Goal: Information Seeking & Learning: Find specific fact

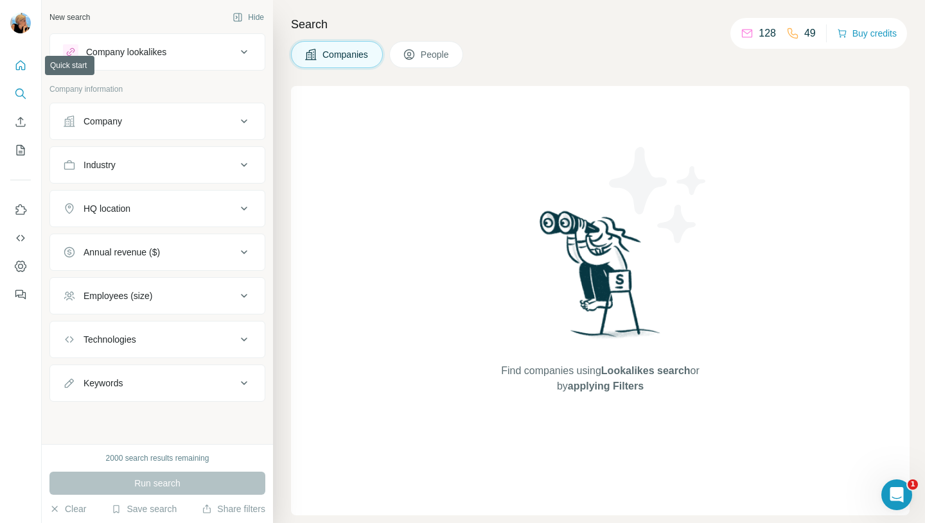
click at [19, 64] on icon "Quick start" at bounding box center [20, 65] width 13 height 13
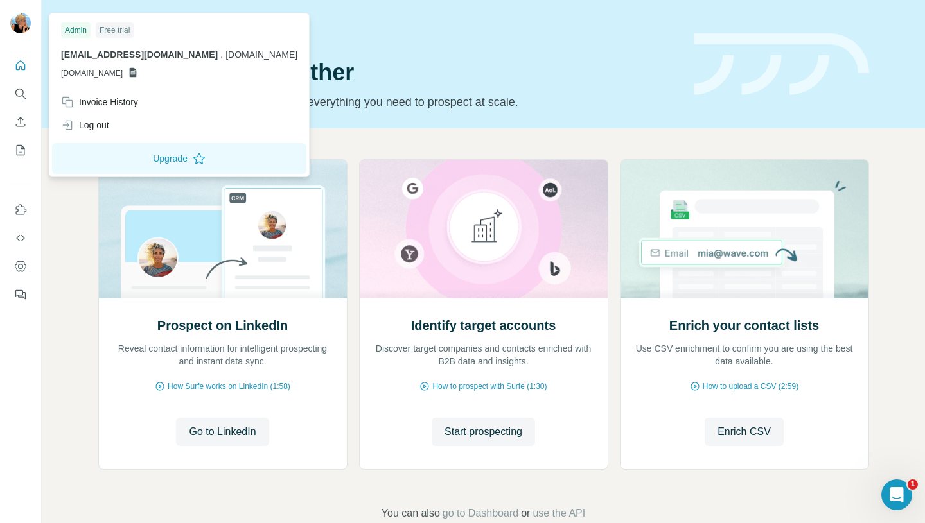
click at [18, 27] on img at bounding box center [20, 23] width 21 height 21
click at [470, 40] on div "Quick start Let’s prospect together Pick your starting point and we’ll provide …" at bounding box center [388, 64] width 580 height 94
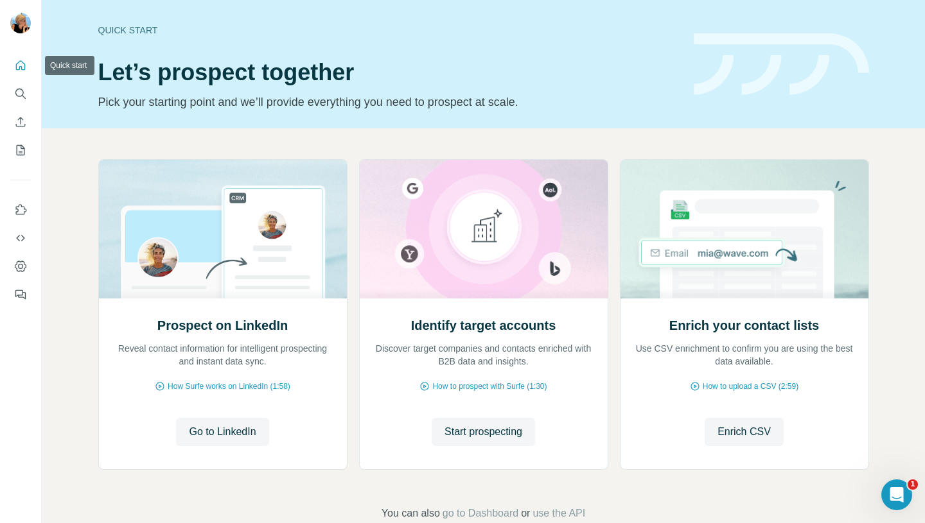
click at [24, 65] on icon "Quick start" at bounding box center [20, 65] width 13 height 13
click at [22, 94] on icon "Search" at bounding box center [20, 93] width 13 height 13
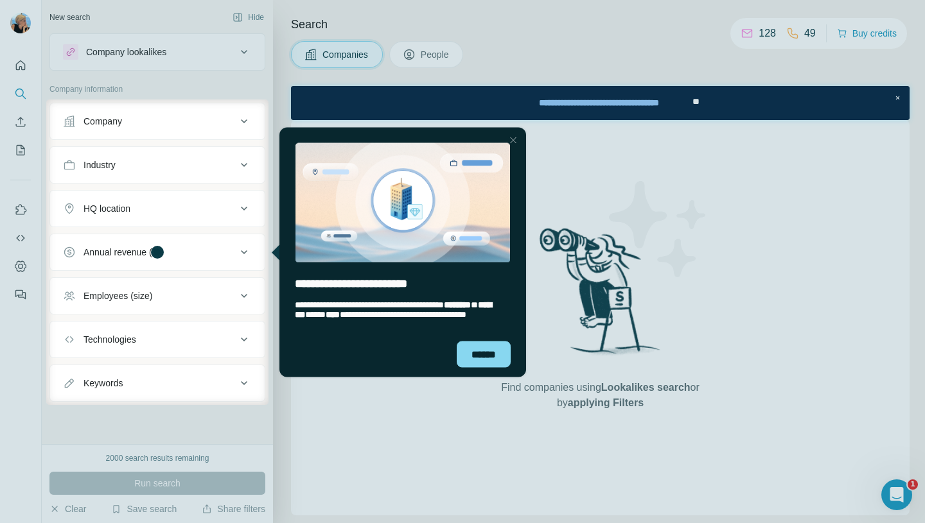
click at [622, 394] on div at bounding box center [596, 253] width 656 height 306
click at [480, 349] on div "******" at bounding box center [484, 354] width 54 height 26
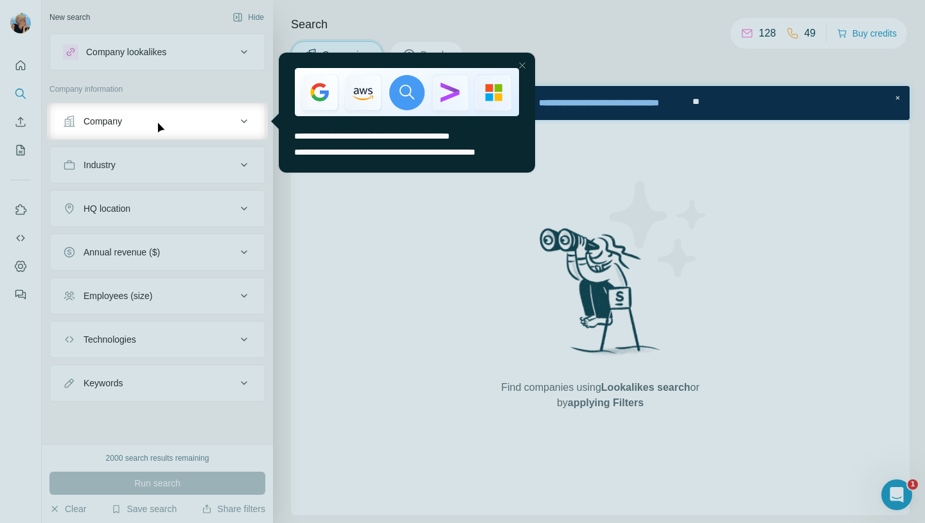
click at [520, 69] on div "Close Step" at bounding box center [521, 65] width 15 height 15
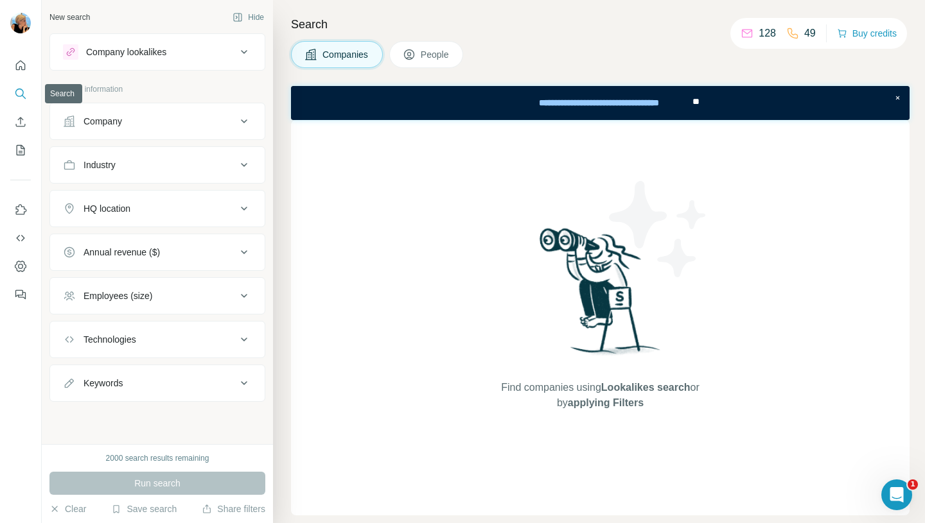
click at [20, 92] on icon "Search" at bounding box center [20, 93] width 13 height 13
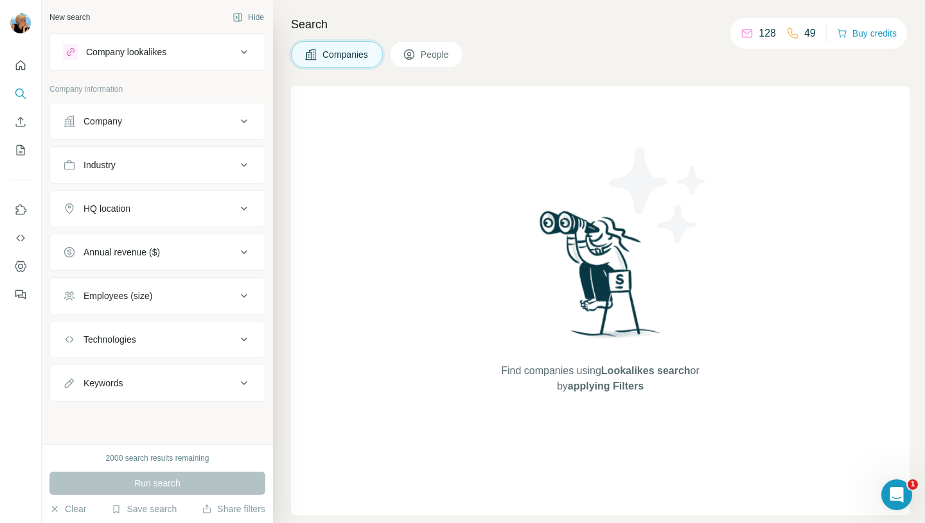
click at [351, 62] on button "Companies" at bounding box center [337, 54] width 92 height 27
click at [242, 127] on icon at bounding box center [243, 121] width 15 height 15
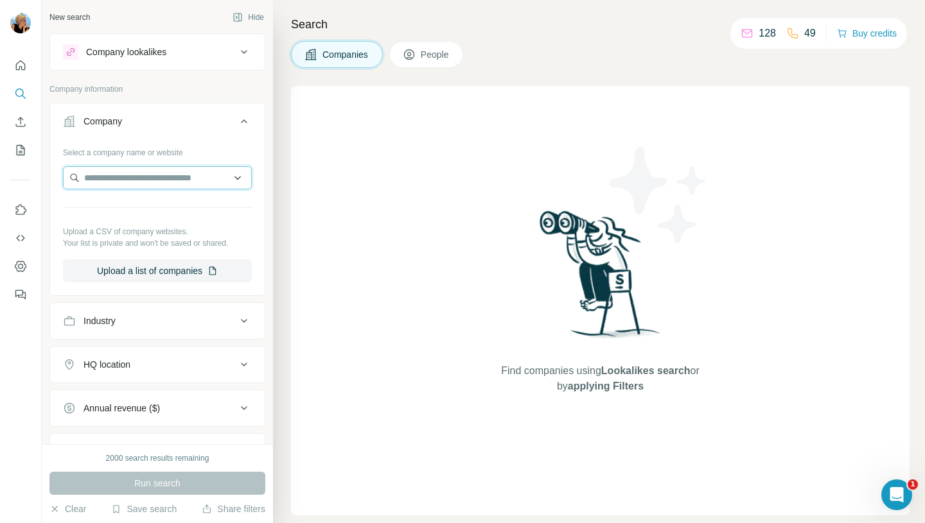
click at [176, 174] on input "text" at bounding box center [157, 177] width 189 height 23
type input "**********"
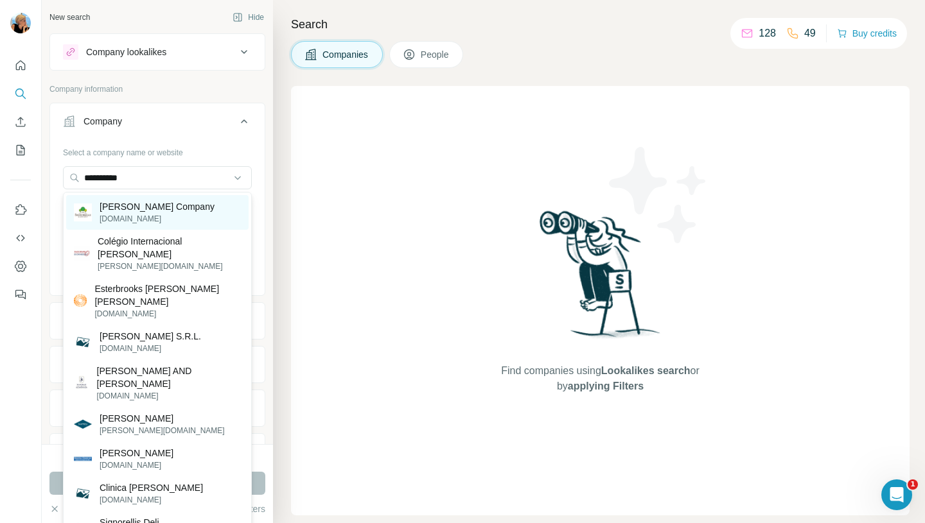
click at [184, 202] on div "[PERSON_NAME] Company [DOMAIN_NAME]" at bounding box center [157, 212] width 182 height 35
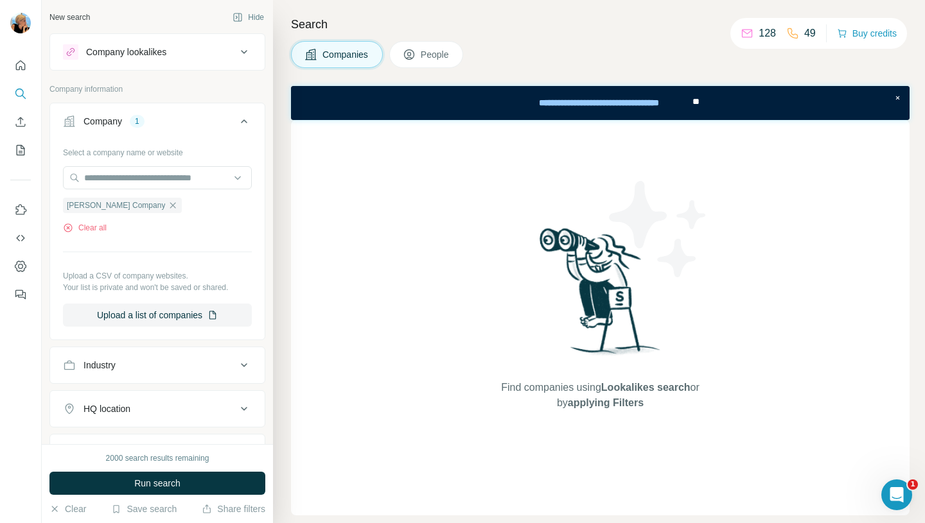
click at [247, 48] on icon at bounding box center [243, 51] width 15 height 15
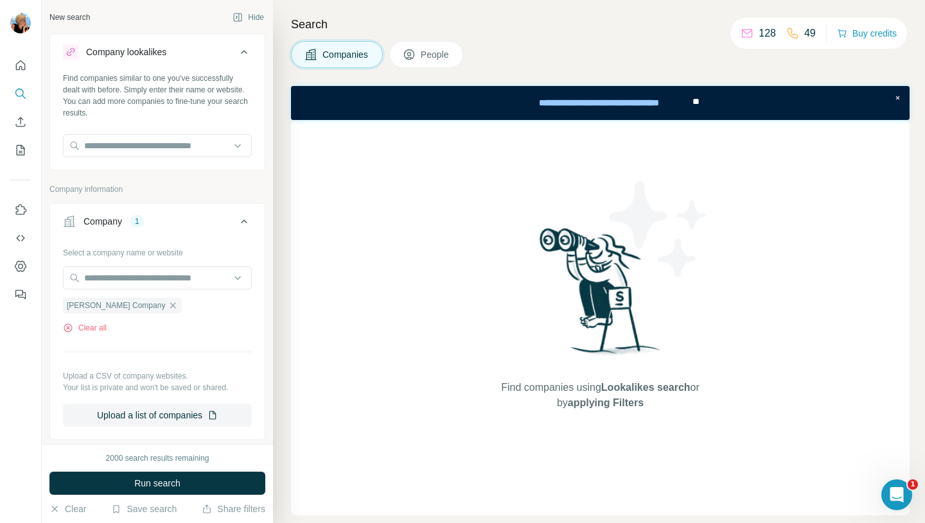
click at [246, 48] on icon at bounding box center [243, 51] width 15 height 15
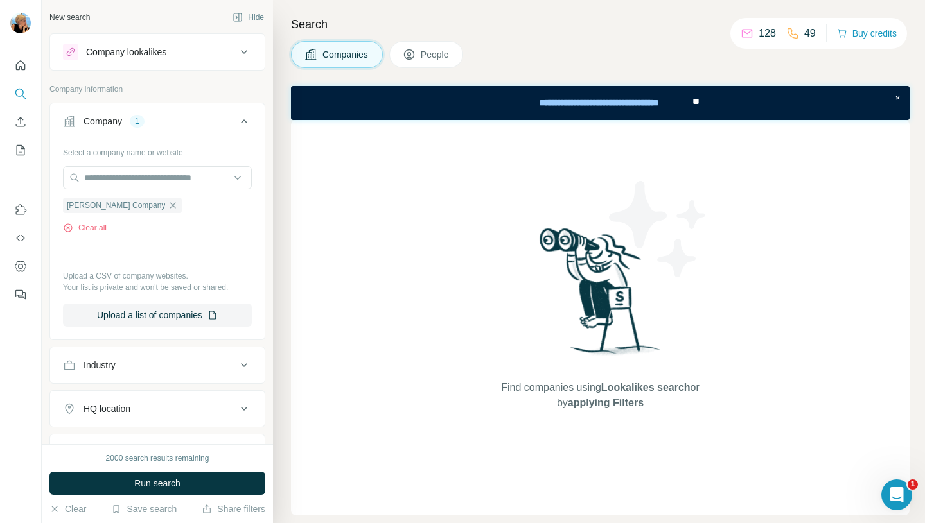
click at [422, 60] on button "People" at bounding box center [426, 54] width 74 height 27
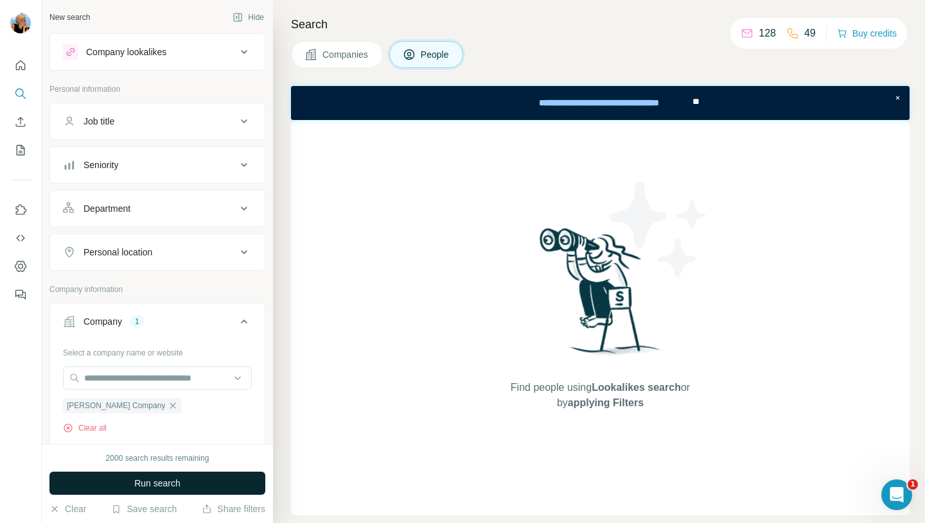
click at [135, 487] on span "Run search" at bounding box center [157, 483] width 46 height 13
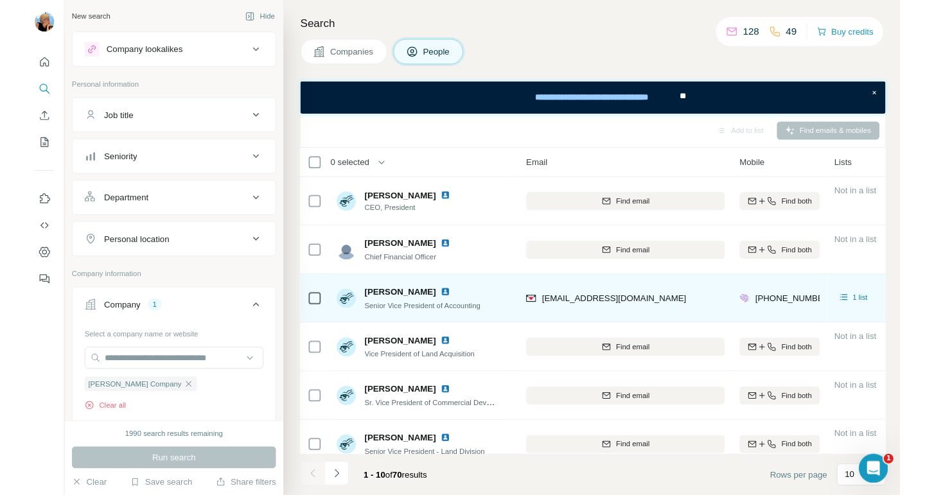
scroll to position [0, 128]
